Goal: Communication & Community: Ask a question

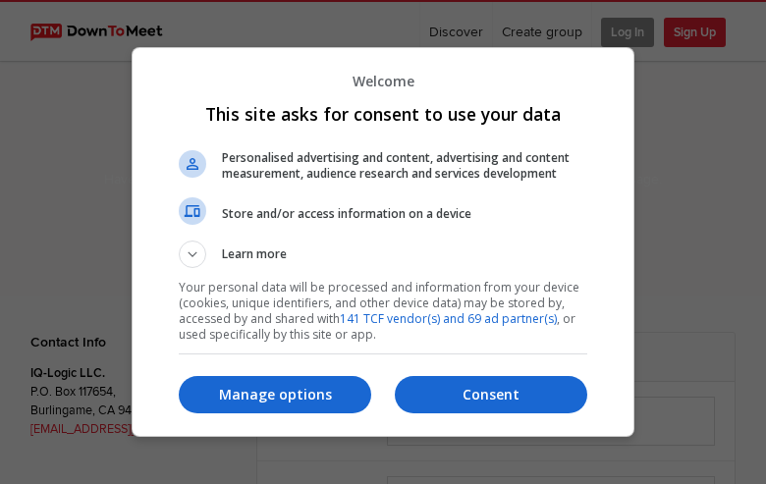
select select "general"
type input "JKLAMCUcSoVH"
type input "rocketroush@gmail.com"
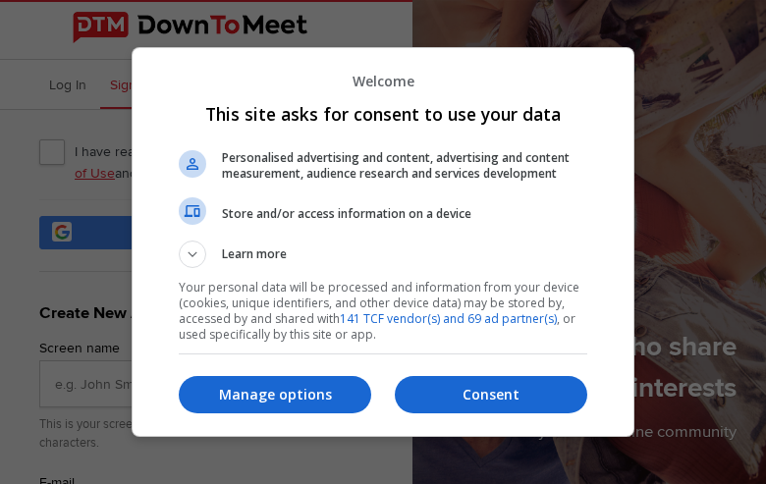
type input "EHBYgRaFUXKcCUZx"
type input "rocketroush@gmail.com"
